Goal: Communication & Community: Answer question/provide support

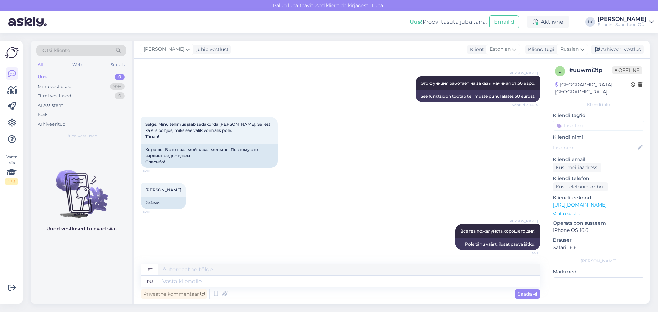
scroll to position [44, 0]
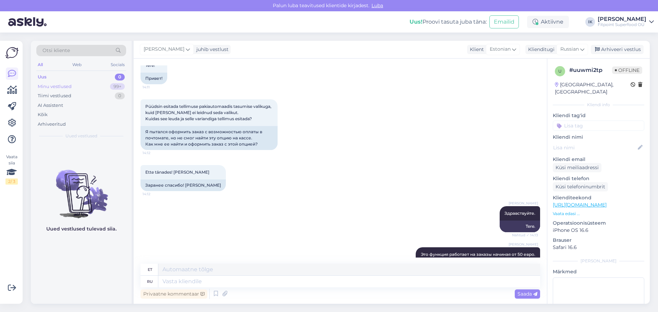
click at [80, 87] on div "Minu vestlused 99+" at bounding box center [81, 87] width 90 height 10
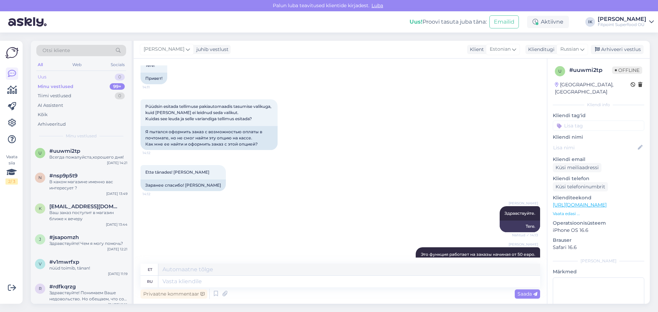
click at [59, 74] on div "Uus 0" at bounding box center [81, 77] width 90 height 10
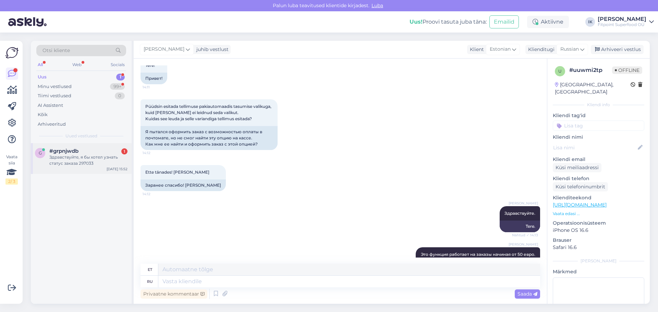
click at [110, 167] on div "[DATE] 15:52" at bounding box center [117, 168] width 21 height 5
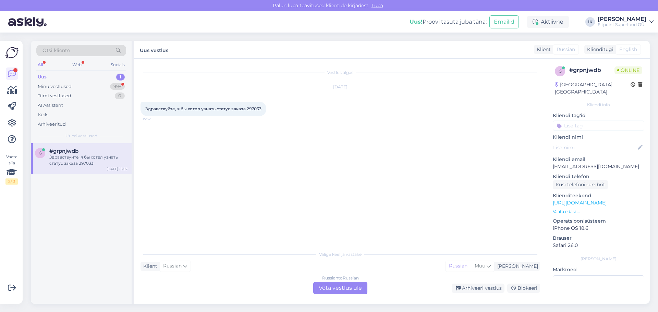
scroll to position [0, 0]
click at [341, 289] on div "Russian to Russian Võta vestlus üle" at bounding box center [340, 288] width 54 height 12
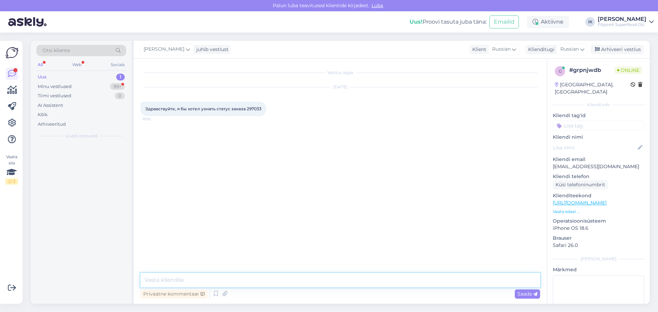
click at [328, 280] on textarea at bounding box center [339, 280] width 399 height 14
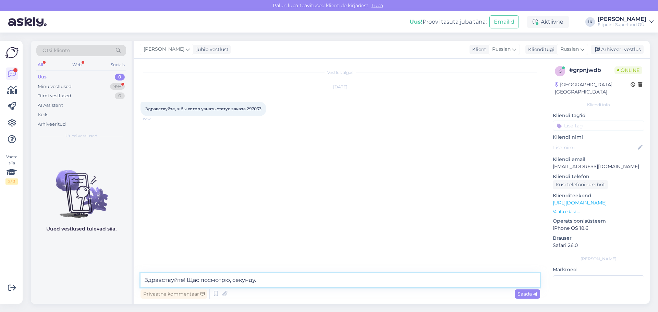
type textarea "Здравствуйте! Щас посмотрю, секунду."
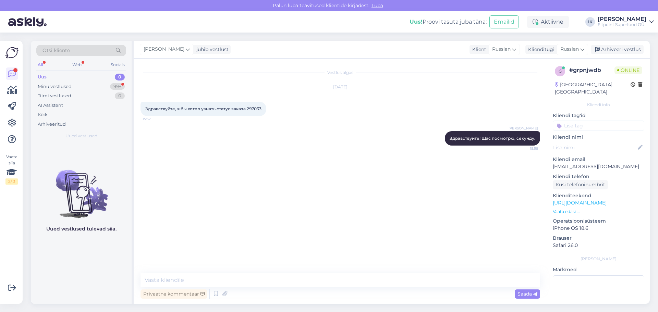
click at [252, 109] on span "Здравствуйте, я бы хотел узнать статус заказа 297033" at bounding box center [203, 108] width 116 height 5
copy div "297033 15:52"
click at [201, 278] on textarea at bounding box center [339, 280] width 399 height 14
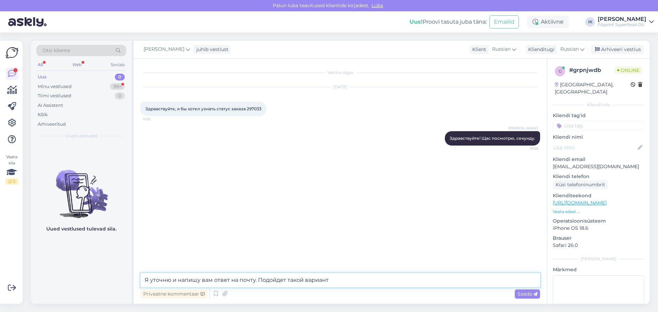
type textarea "Я уточню и напишу вам ответ на почту. Подойдет такой вариант?"
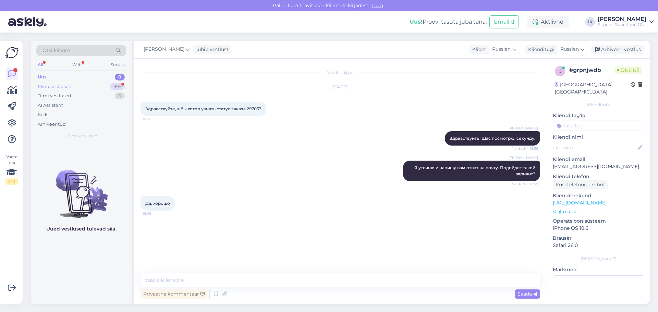
click at [63, 83] on div "Minu vestlused" at bounding box center [55, 86] width 34 height 7
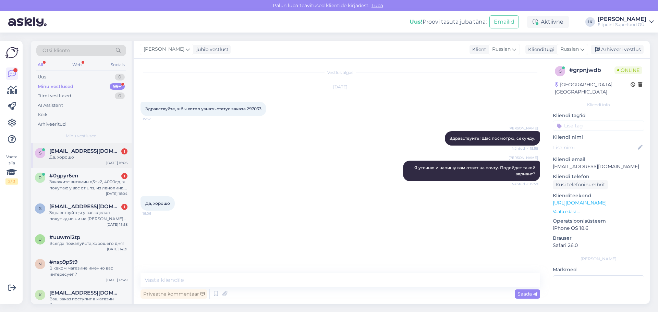
click at [74, 161] on div "s [EMAIL_ADDRESS][DOMAIN_NAME] 1 Да, хорошо [DATE] 16:06" at bounding box center [81, 155] width 101 height 25
click at [80, 170] on div "0 #0gpyr6en 1 Закажите витамин д3+к2, 4000ед, я покупаю у вас от uns, из ланоли…" at bounding box center [81, 183] width 101 height 31
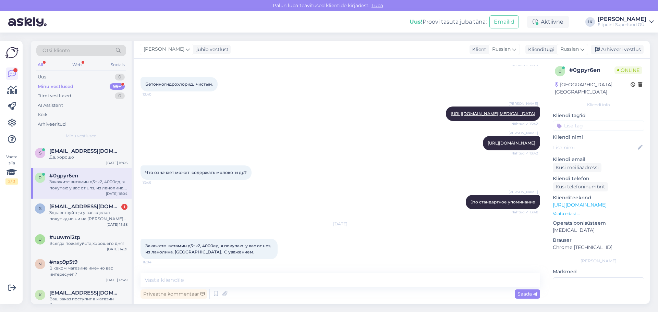
scroll to position [3997, 0]
click at [283, 287] on textarea at bounding box center [339, 280] width 399 height 14
type textarea "Здравству"
type input "т"
click at [279, 282] on textarea "Здравству" at bounding box center [339, 280] width 399 height 14
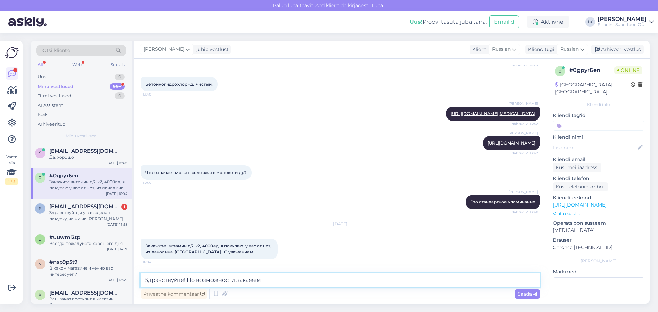
type textarea "Здравствуйте! По возможности закажем."
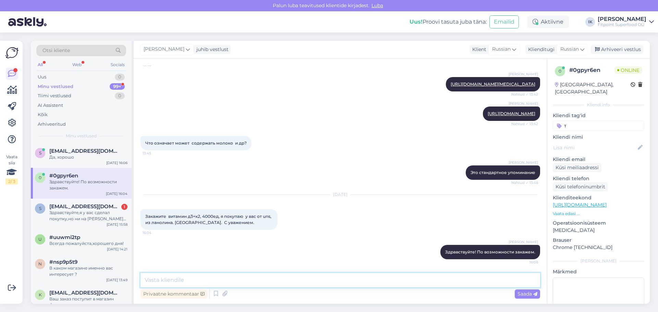
scroll to position [4026, 0]
click at [81, 210] on div "Здравствуйте,я у вас сделал покупку,но ни на [PERSON_NAME] не пришло подтвержде…" at bounding box center [88, 216] width 78 height 12
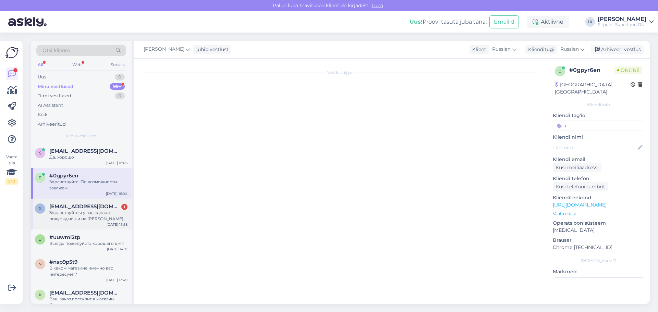
scroll to position [358, 0]
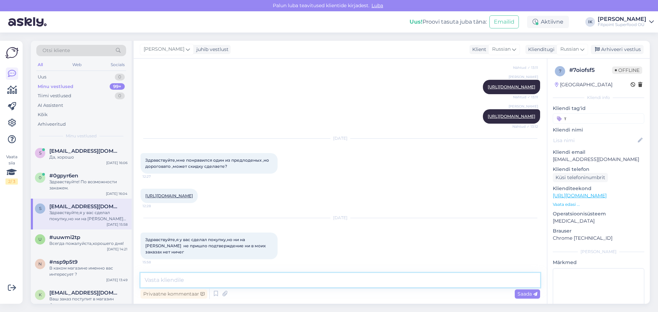
click at [275, 283] on textarea at bounding box center [339, 280] width 399 height 14
type textarea "Здравствуйте! Это вы звонили, верно?"
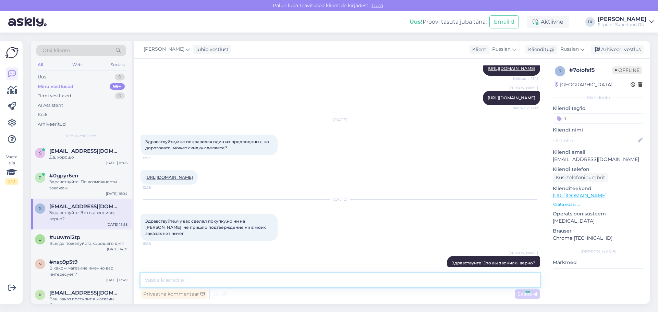
scroll to position [388, 0]
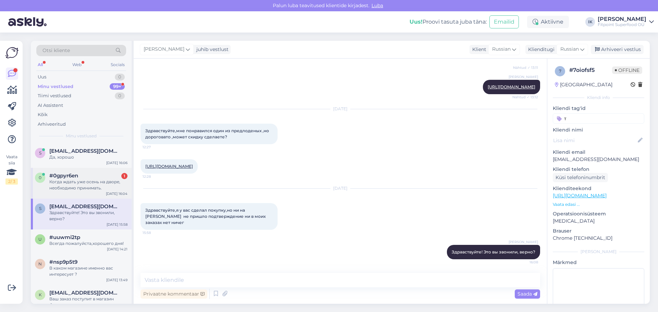
click at [87, 178] on div "#0gpyr6en 1" at bounding box center [88, 176] width 78 height 6
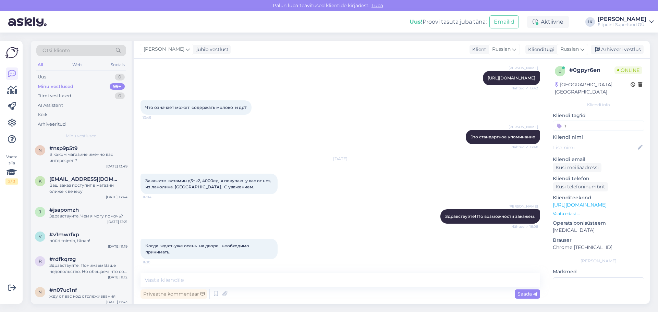
scroll to position [140, 0]
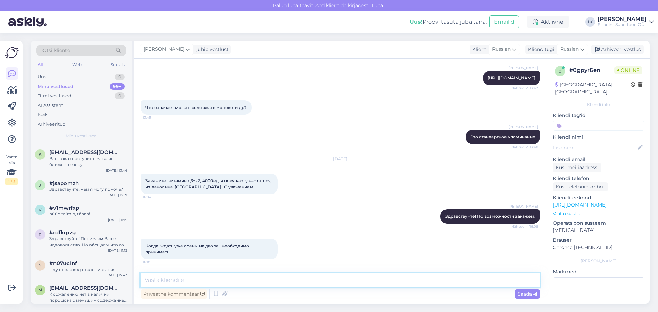
click at [195, 278] on textarea at bounding box center [339, 280] width 399 height 14
type textarea "К сожалению это зависит не от нас, а от наличия товара на складе у поставщика."
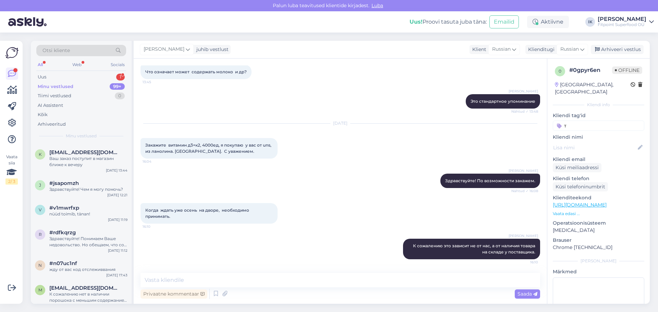
click at [96, 82] on div "Minu vestlused 99+" at bounding box center [81, 87] width 90 height 10
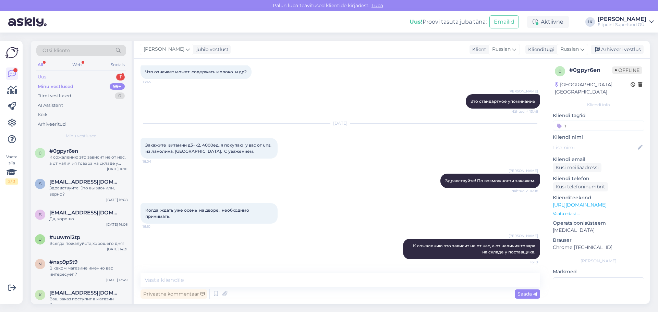
click at [99, 79] on div "Uus 1" at bounding box center [81, 77] width 90 height 10
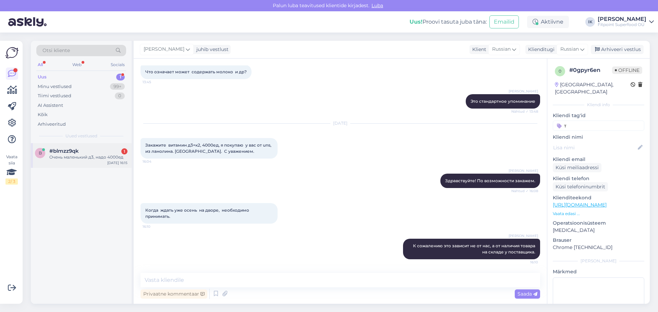
click at [80, 160] on div "Очень маленький д3, надо 4000ед" at bounding box center [88, 157] width 78 height 6
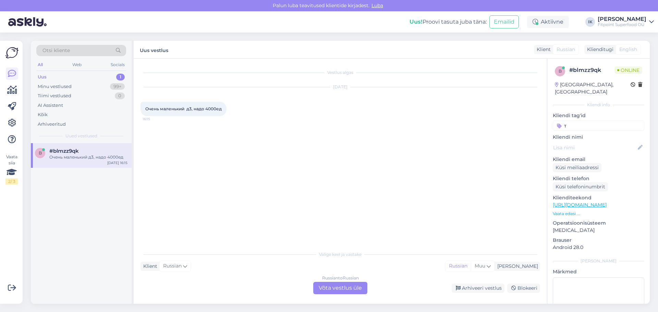
click at [348, 286] on div "Russian to Russian Võta vestlus üle" at bounding box center [340, 288] width 54 height 12
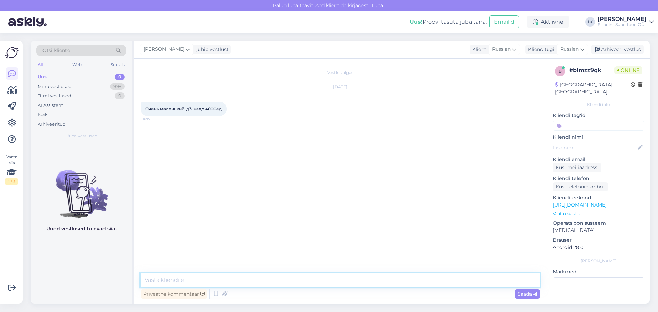
click at [289, 285] on textarea at bounding box center [339, 280] width 399 height 14
type textarea "P"
type textarea "Здравствуйте! У нас есть д3 4000ед от разных фирм. Сейчас пришлю ссылки."
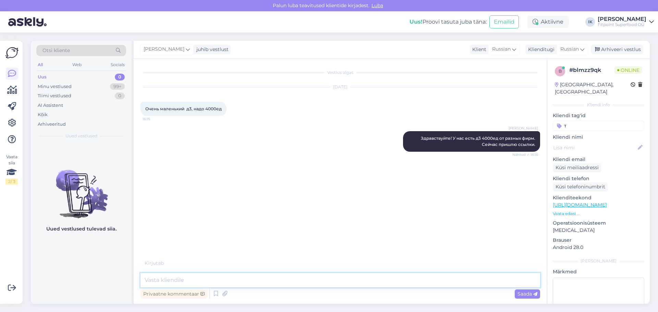
paste textarea "[URL][DOMAIN_NAME][MEDICAL_DATA]"
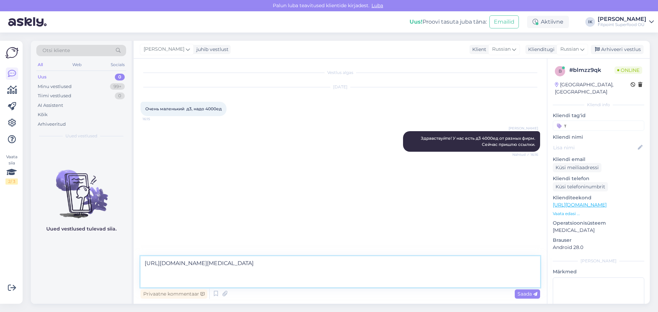
paste textarea "[URL][DOMAIN_NAME][MEDICAL_DATA]"
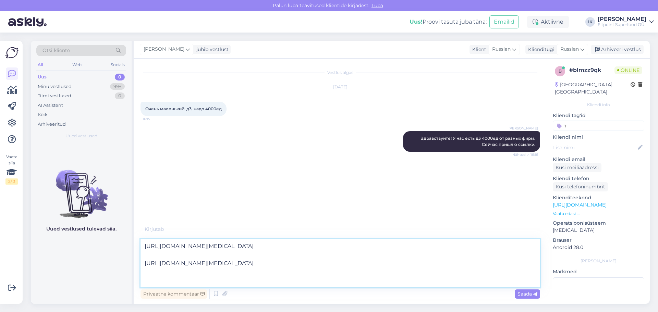
paste textarea "[URL][DOMAIN_NAME][MEDICAL_DATA]"
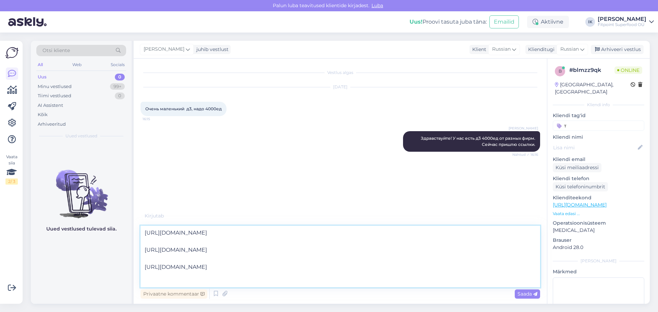
paste textarea "[URL][DOMAIN_NAME][MEDICAL_DATA]"
type textarea "[URL][DOMAIN_NAME][MEDICAL_DATA] [URL][DOMAIN_NAME][MEDICAL_DATA] [URL][DOMAIN_…"
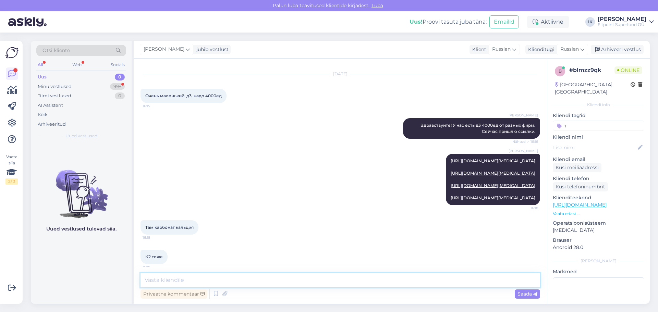
scroll to position [72, 0]
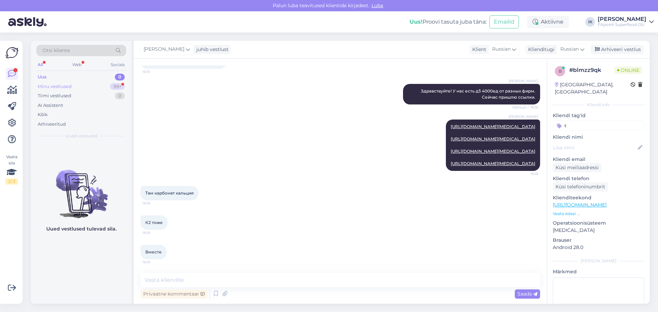
click at [97, 87] on div "Minu vestlused 99+" at bounding box center [81, 87] width 90 height 10
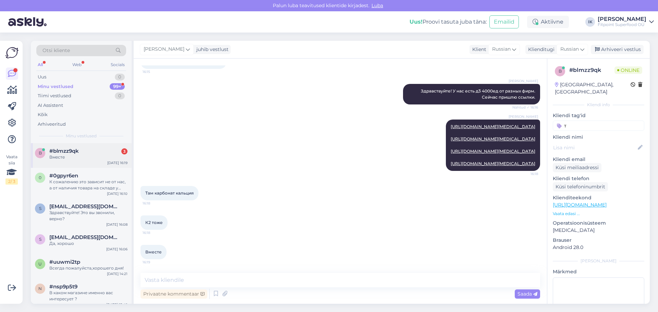
click at [95, 158] on div "Вместе" at bounding box center [88, 157] width 78 height 6
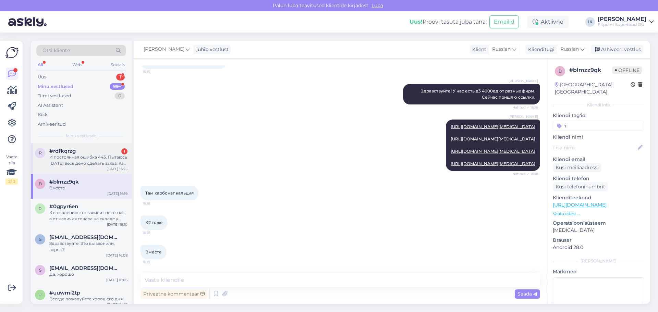
click at [123, 166] on div "[DATE] 16:25" at bounding box center [117, 168] width 21 height 5
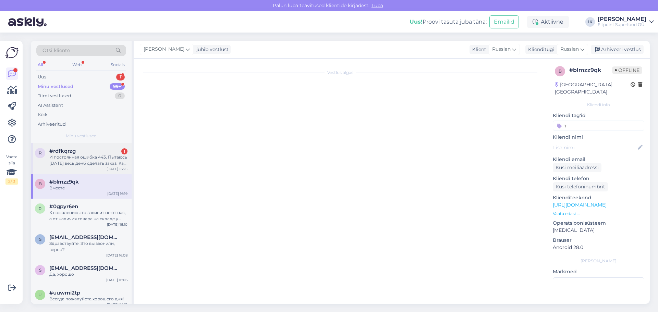
scroll to position [0, 0]
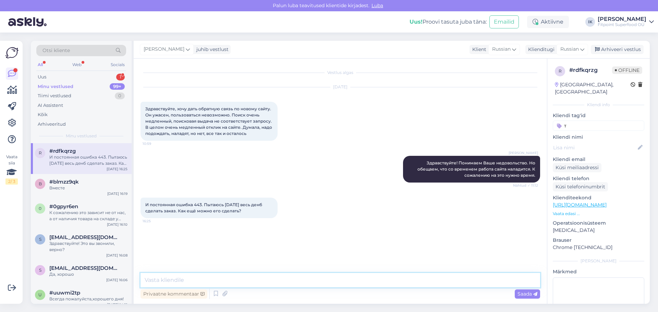
click at [300, 279] on textarea at bounding box center [339, 280] width 399 height 14
click at [261, 283] on textarea at bounding box center [339, 280] width 399 height 14
type textarea "На каком этапе вылезает эта ошибка? Мы делали пробный заказ, все работает."
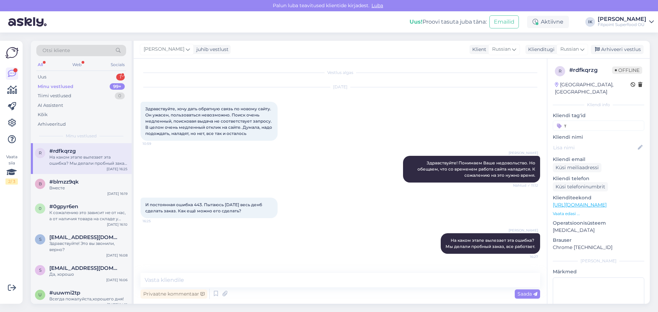
click at [98, 83] on div "Minu vestlused 99+" at bounding box center [81, 87] width 90 height 10
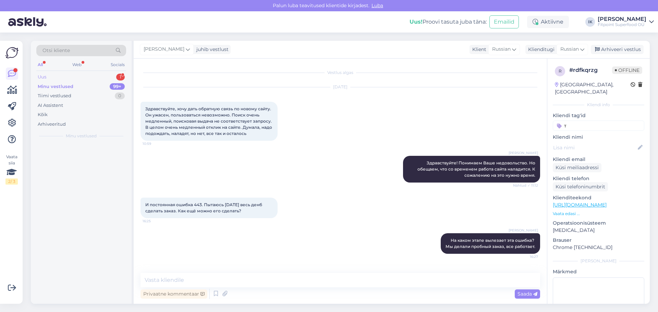
click at [101, 77] on div "Uus 1" at bounding box center [81, 77] width 90 height 10
click at [103, 166] on div "w #wnskoq29 1 Витамины для почек и печени [DATE] 16:25" at bounding box center [81, 155] width 101 height 25
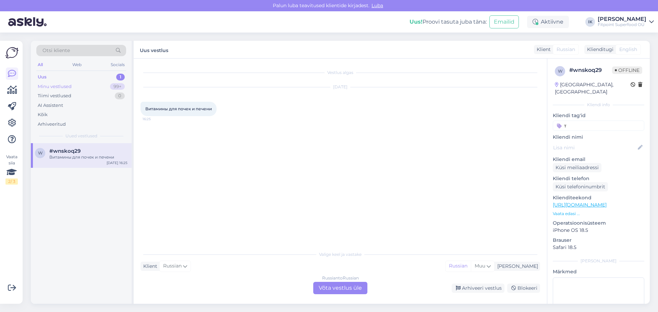
click at [67, 92] on div "Tiimi vestlused 0" at bounding box center [81, 96] width 90 height 10
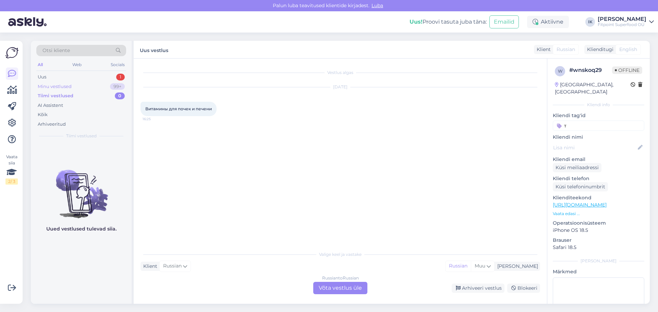
click at [71, 88] on div "Minu vestlused" at bounding box center [55, 86] width 34 height 7
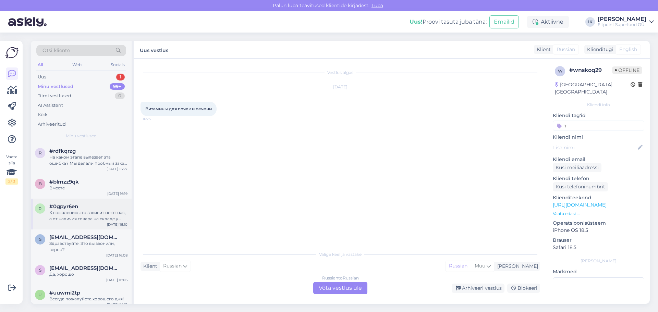
click at [101, 209] on div "#0gpyr6en" at bounding box center [88, 206] width 78 height 6
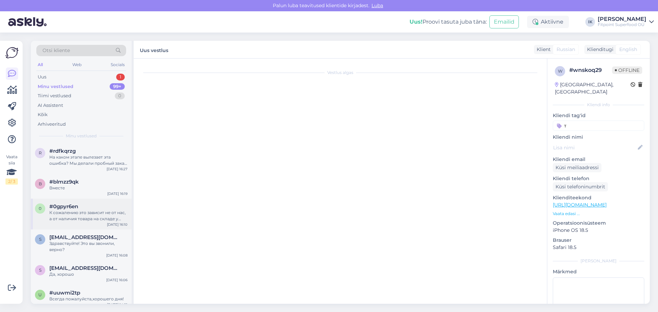
scroll to position [3943, 0]
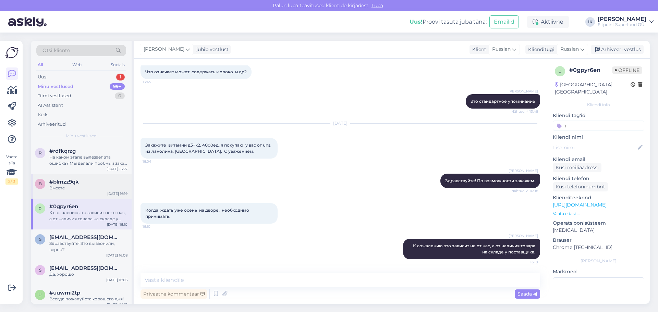
click at [97, 187] on div "Вместе" at bounding box center [88, 188] width 78 height 6
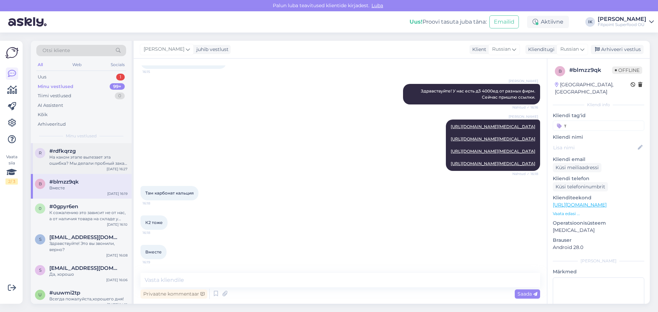
click at [99, 148] on div "r #rdfkqrzg На каком этапе вылезает эта ошибка? Мы делали пробный заказ, все ра…" at bounding box center [81, 158] width 101 height 31
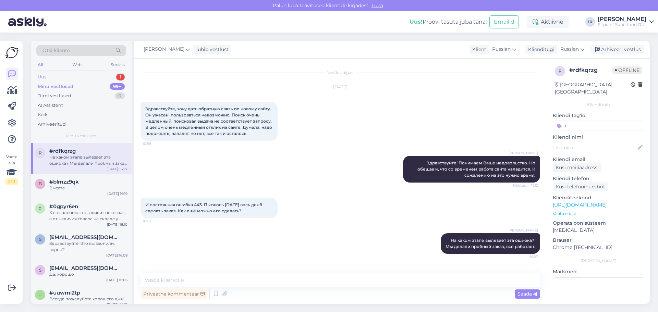
click at [81, 77] on div "Uus 1" at bounding box center [81, 77] width 90 height 10
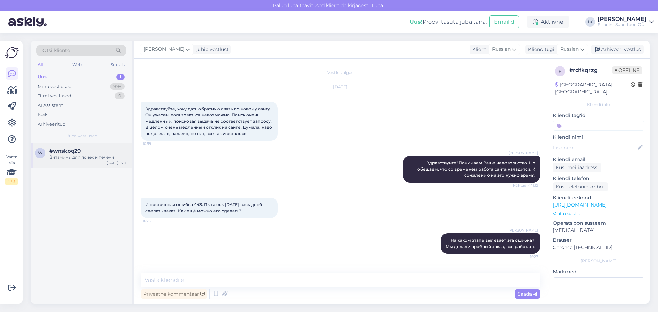
click at [76, 160] on div "w #wnskoq29 Витамины для почек и печени [DATE] 16:25" at bounding box center [81, 155] width 101 height 25
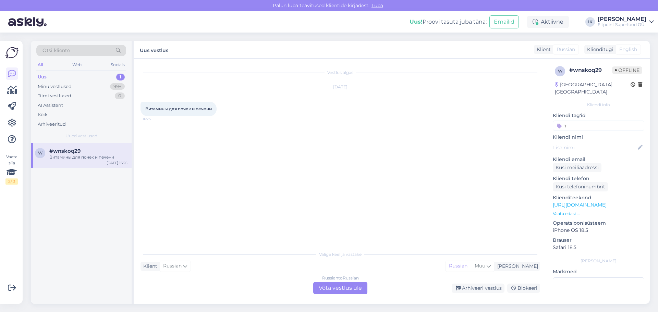
click at [323, 286] on div "Russian to Russian Võta vestlus üle" at bounding box center [340, 288] width 54 height 12
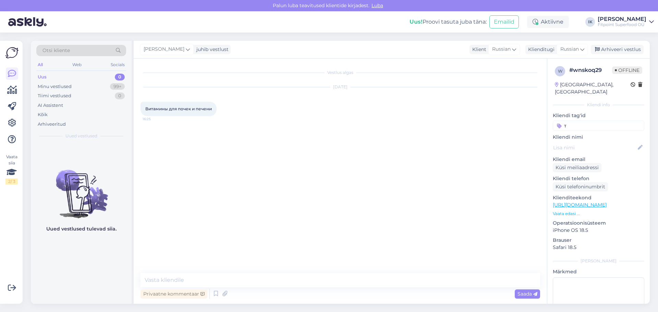
click at [606, 202] on link "[URL][DOMAIN_NAME]" at bounding box center [580, 205] width 54 height 6
click at [200, 282] on textarea at bounding box center [339, 280] width 399 height 14
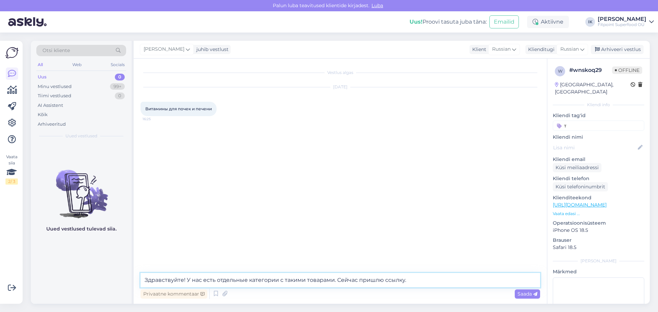
type textarea "Здравствуйте! У нас есть отдельные категории с такими товарами. Сейчас пришлю с…"
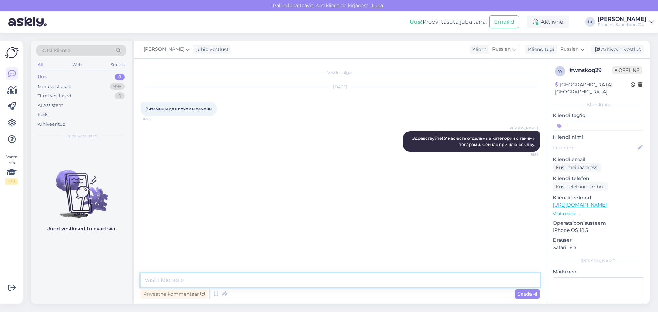
paste textarea "[URL][DOMAIN_NAME]"
type textarea "[URL][DOMAIN_NAME]"
paste textarea "[URL][DOMAIN_NAME]"
type textarea "[URL][DOMAIN_NAME]"
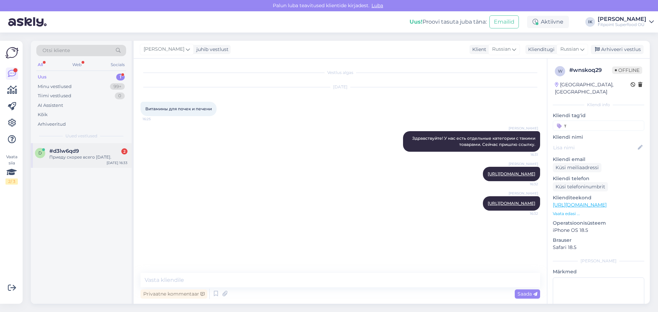
click at [103, 163] on div "d #d3lw6qd9 2 Приеду скорее всего [DATE]. [DATE] 16:33" at bounding box center [81, 155] width 101 height 25
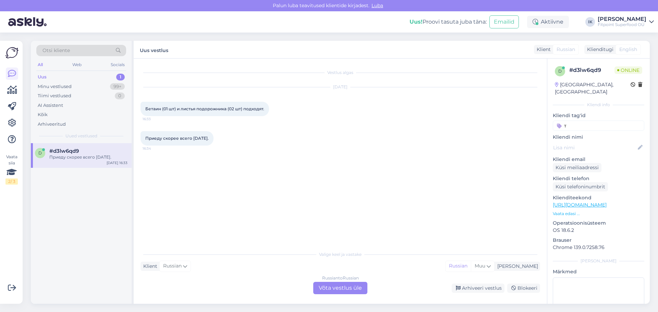
click at [335, 288] on div "Russian to Russian Võta vestlus üle" at bounding box center [340, 288] width 54 height 12
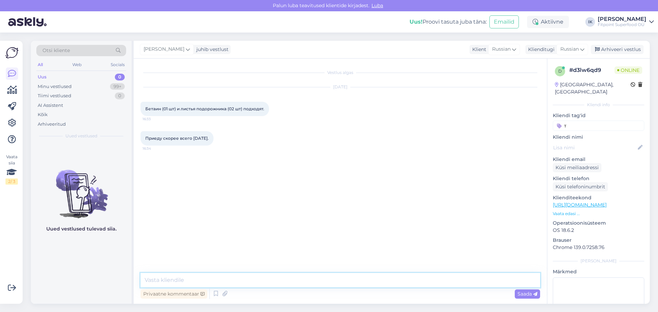
click at [305, 283] on textarea at bounding box center [339, 280] width 399 height 14
type textarea "Здравствуйте! В какой магазин?"
drag, startPoint x: 143, startPoint y: 328, endPoint x: 327, endPoint y: 279, distance: 190.6
click at [326, 276] on div "Vestlus algas [DATE] Бетаин (01 шт) и листья подорожника (02 шт) подходят. 16:3…" at bounding box center [340, 181] width 413 height 245
click at [324, 288] on div "Privaatne kommentaar Saada" at bounding box center [339, 293] width 399 height 13
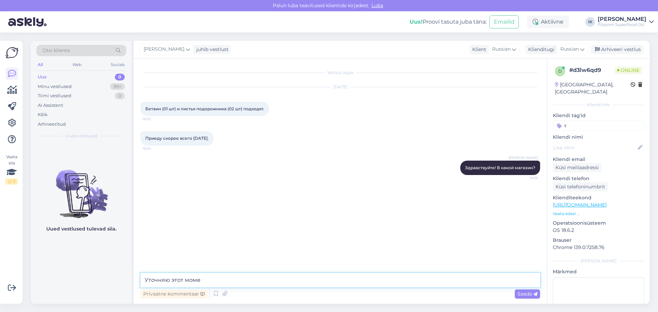
click at [322, 284] on textarea "Уточняю этот моме" at bounding box center [339, 280] width 399 height 14
type textarea "Уточняю этот момент, потому что товара может не быть в наличии"
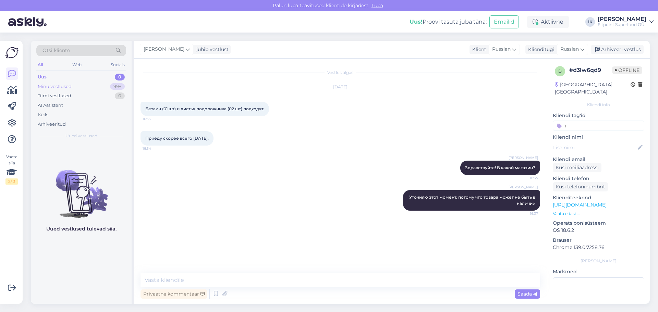
drag, startPoint x: 82, startPoint y: 89, endPoint x: 89, endPoint y: 85, distance: 7.7
click at [84, 89] on div "Minu vestlused 99+" at bounding box center [81, 87] width 90 height 10
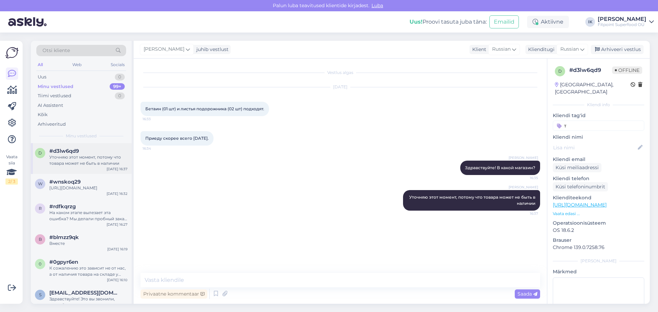
click at [84, 151] on div "#d3lw6qd9" at bounding box center [88, 151] width 78 height 6
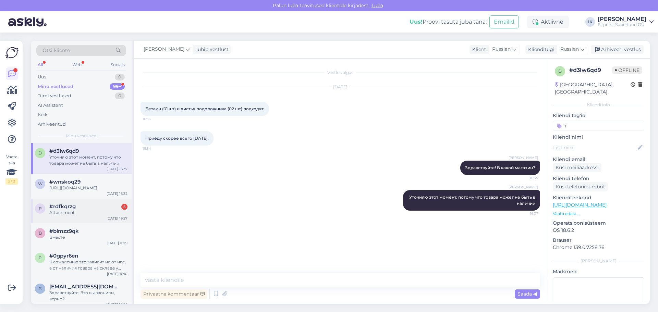
click at [100, 205] on div "#rdfkqrzg 5" at bounding box center [88, 206] width 78 height 6
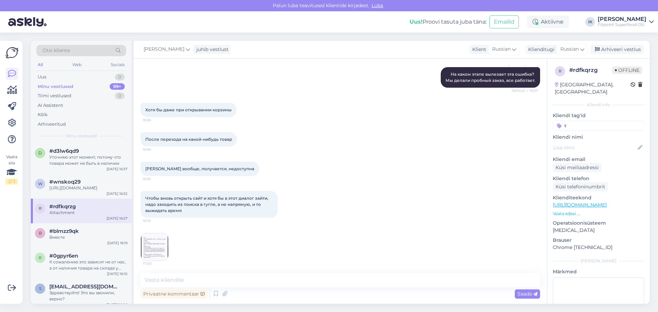
scroll to position [168, 0]
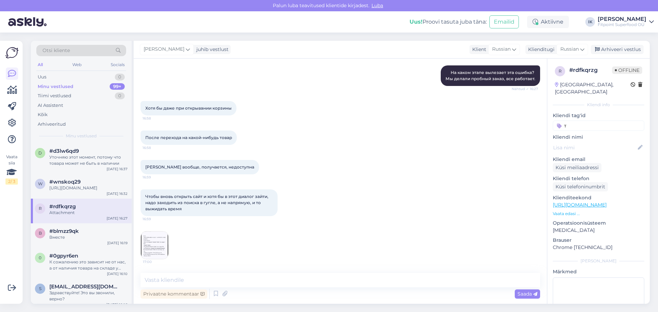
click at [150, 246] on img at bounding box center [154, 245] width 27 height 27
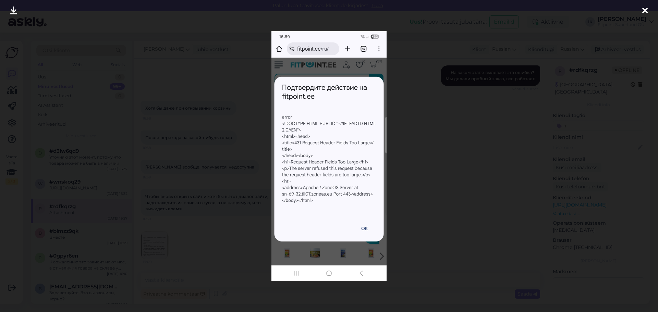
click at [647, 8] on icon at bounding box center [644, 11] width 5 height 9
